Goal: Check status: Check status

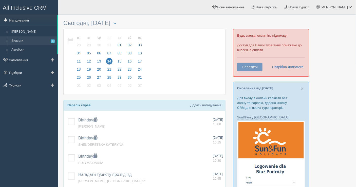
click at [24, 42] on link "Вильоти 4" at bounding box center [33, 41] width 48 height 9
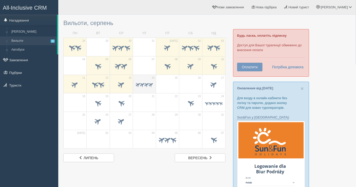
click at [145, 89] on div at bounding box center [145, 85] width 18 height 11
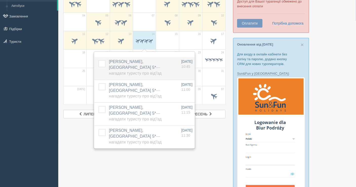
scroll to position [56, 0]
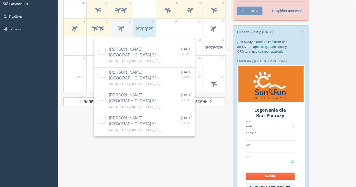
click at [124, 29] on span at bounding box center [121, 28] width 8 height 8
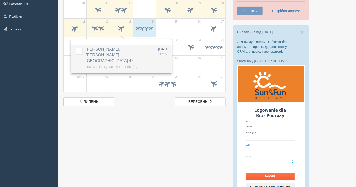
click at [117, 59] on span "— Нагадати туристу про від'їзд" at bounding box center [112, 64] width 53 height 10
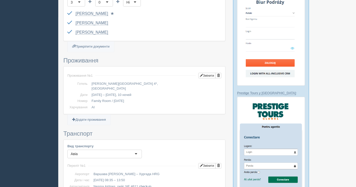
scroll to position [169, 0]
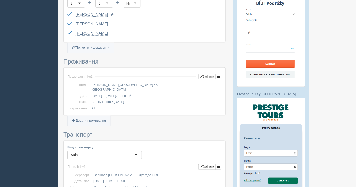
drag, startPoint x: 88, startPoint y: 84, endPoint x: 98, endPoint y: 84, distance: 10.7
click at [98, 84] on tr "Готель [PERSON_NAME][GEOGRAPHIC_DATA]*, [GEOGRAPHIC_DATA]" at bounding box center [144, 87] width 154 height 11
click at [108, 84] on td "[PERSON_NAME][GEOGRAPHIC_DATA] 4*, [GEOGRAPHIC_DATA]" at bounding box center [156, 87] width 132 height 11
drag, startPoint x: 92, startPoint y: 81, endPoint x: 127, endPoint y: 81, distance: 35.2
click at [127, 82] on td "SeaGull Beach Resort 4*, Єгипет" at bounding box center [156, 87] width 132 height 11
